Goal: Information Seeking & Learning: Learn about a topic

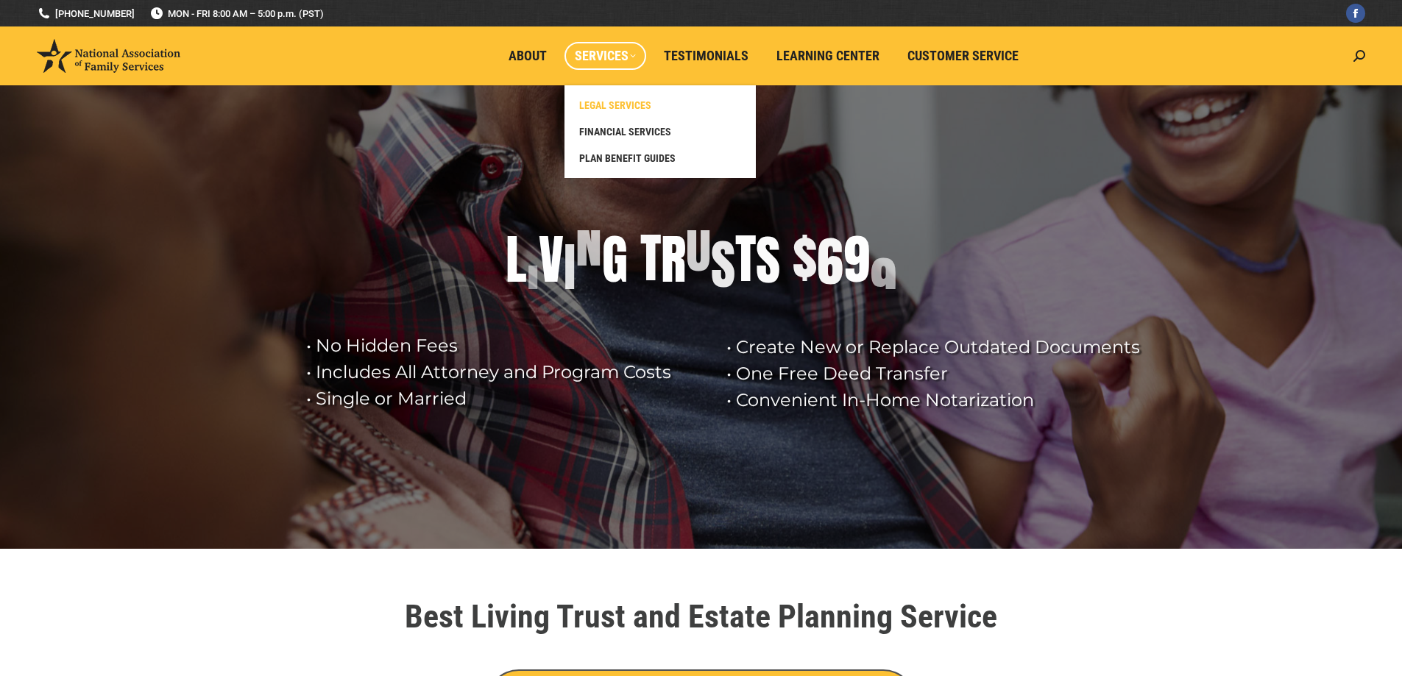
click at [611, 102] on span "LEGAL SERVICES" at bounding box center [615, 105] width 72 height 13
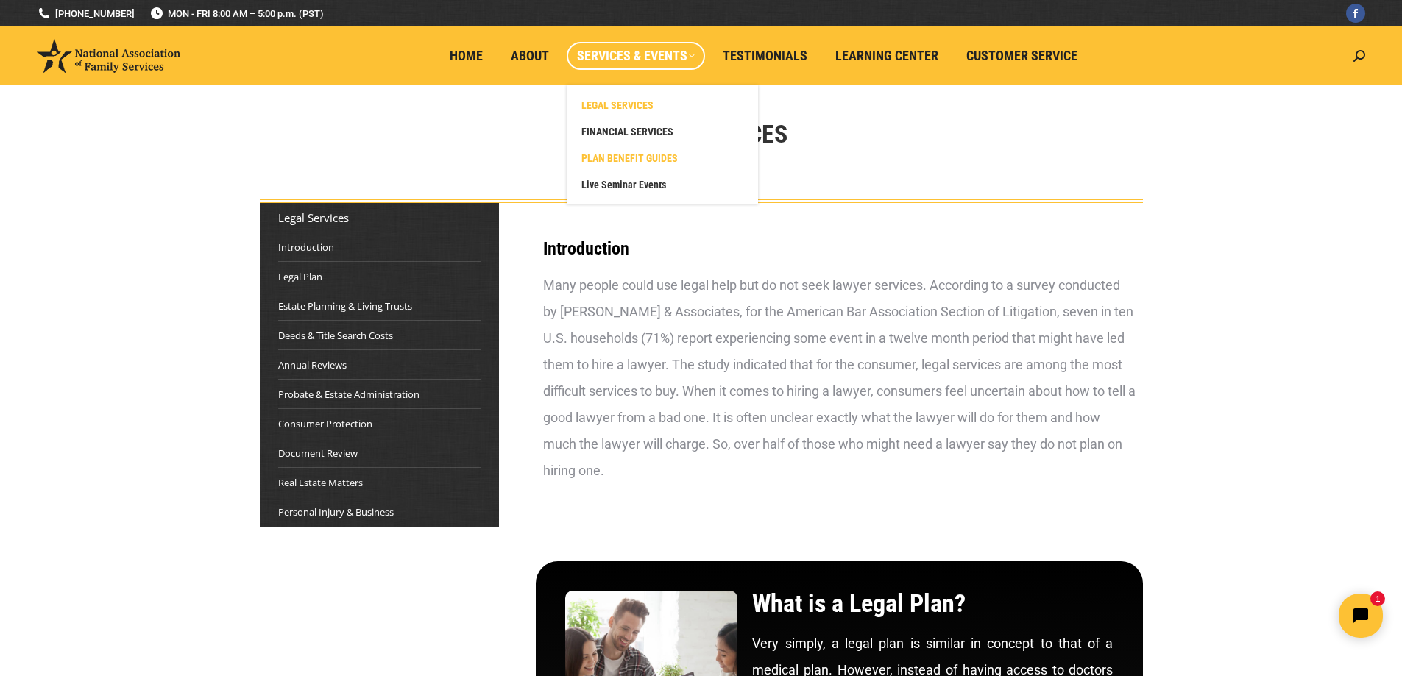
click at [631, 155] on span "PLAN BENEFIT GUIDES" at bounding box center [629, 158] width 96 height 13
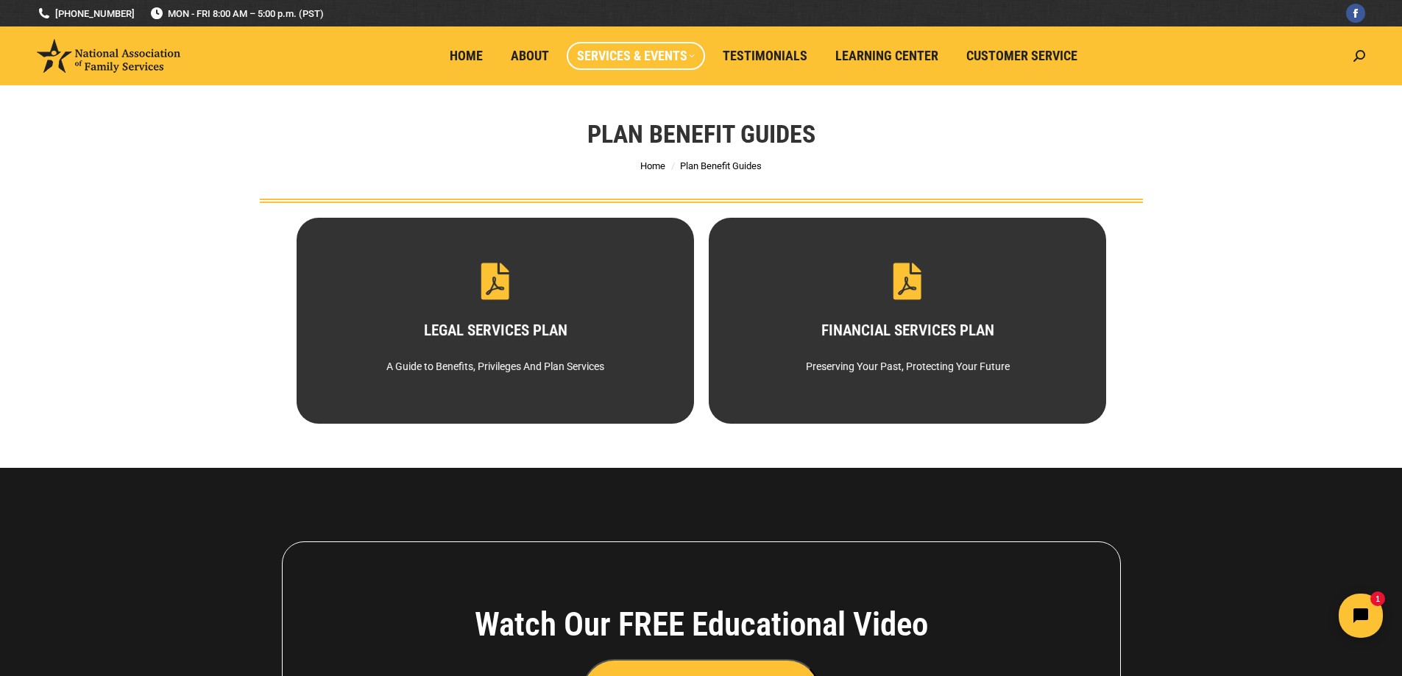
click at [561, 121] on div "Plan Benefit Guides You are here: Home Plan Benefit Guides" at bounding box center [701, 144] width 957 height 118
click at [463, 163] on div "Plan Benefit Guides You are here: Home Plan Benefit Guides" at bounding box center [701, 144] width 957 height 118
click at [468, 48] on span "Home" at bounding box center [466, 56] width 33 height 16
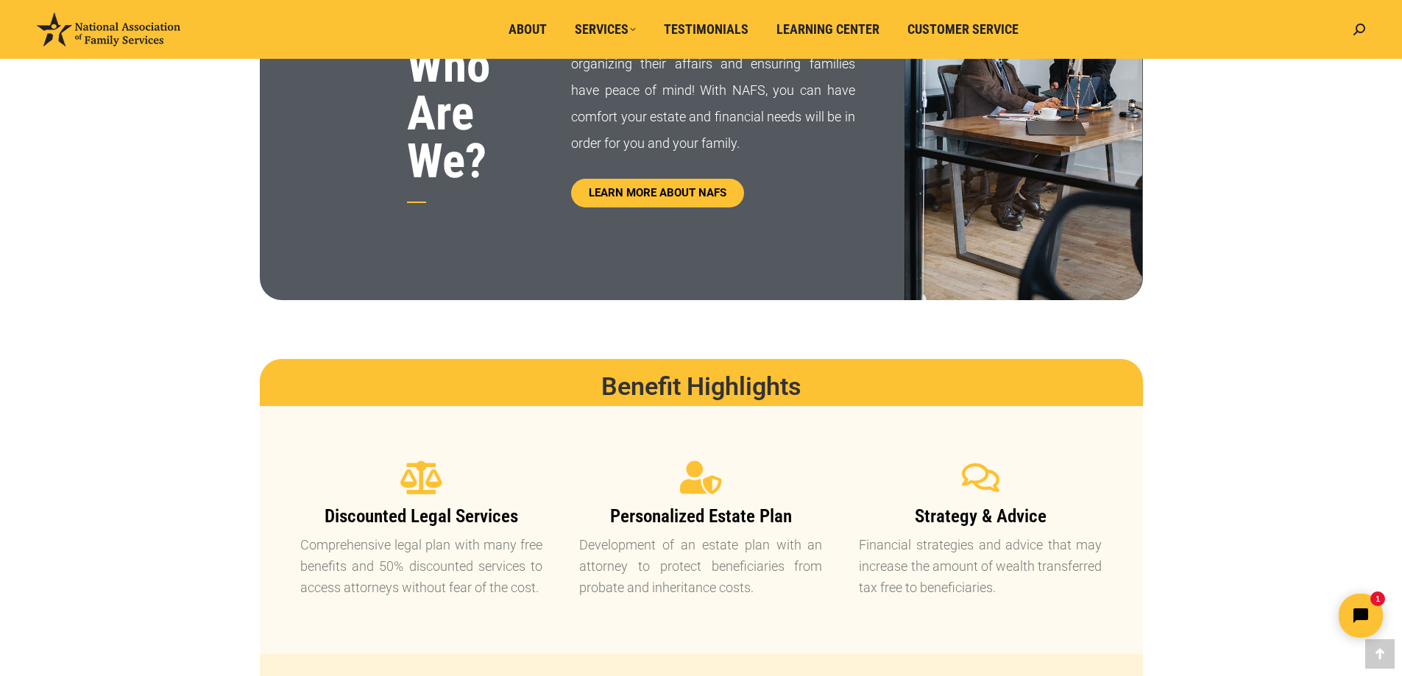
scroll to position [1177, 0]
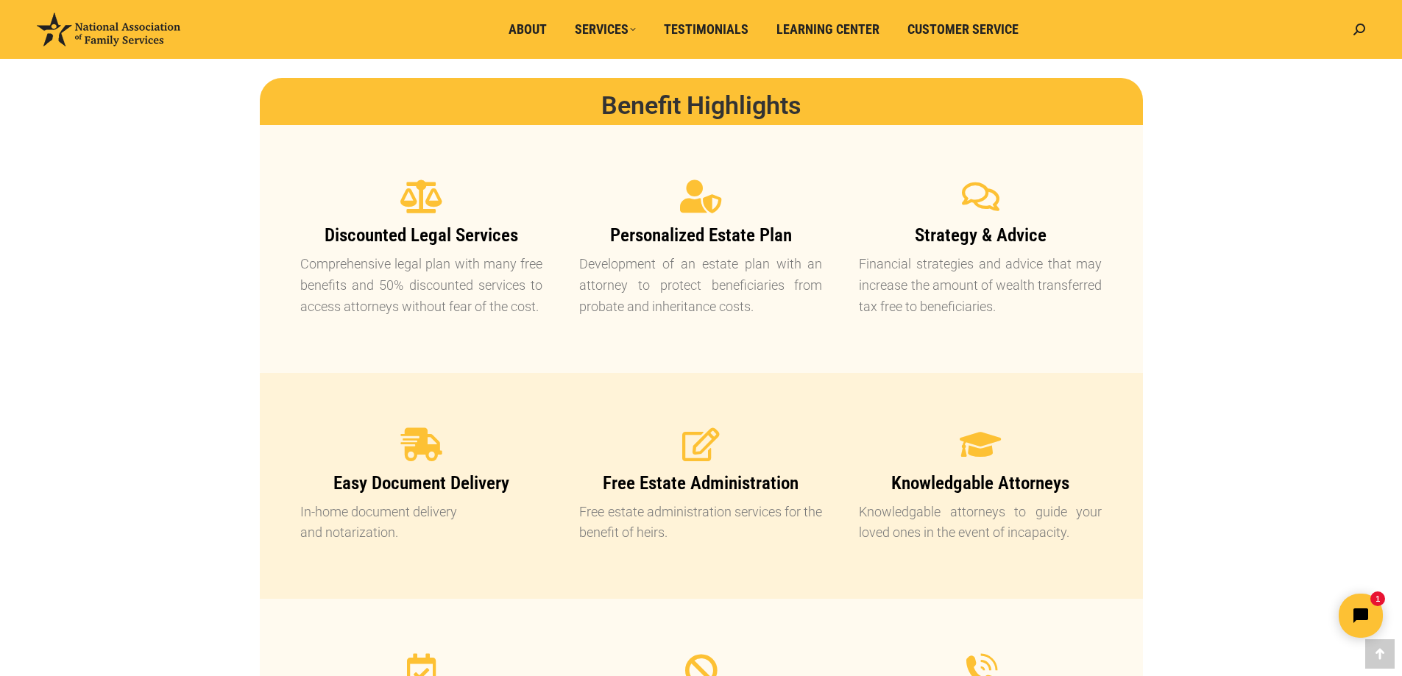
drag, startPoint x: 304, startPoint y: 269, endPoint x: 540, endPoint y: 309, distance: 239.6
click at [540, 309] on p "Comprehensive legal plan with many free benefits and 50% discounted services to…" at bounding box center [421, 285] width 243 height 63
copy p "Comprehensive legal plan with many free benefits and 50% discounted services to…"
click at [558, 274] on div "Discounted Legal Services Comprehensive legal plan with many free benefits and …" at bounding box center [422, 249] width 280 height 174
